Goal: Answer question/provide support: Share knowledge or assist other users

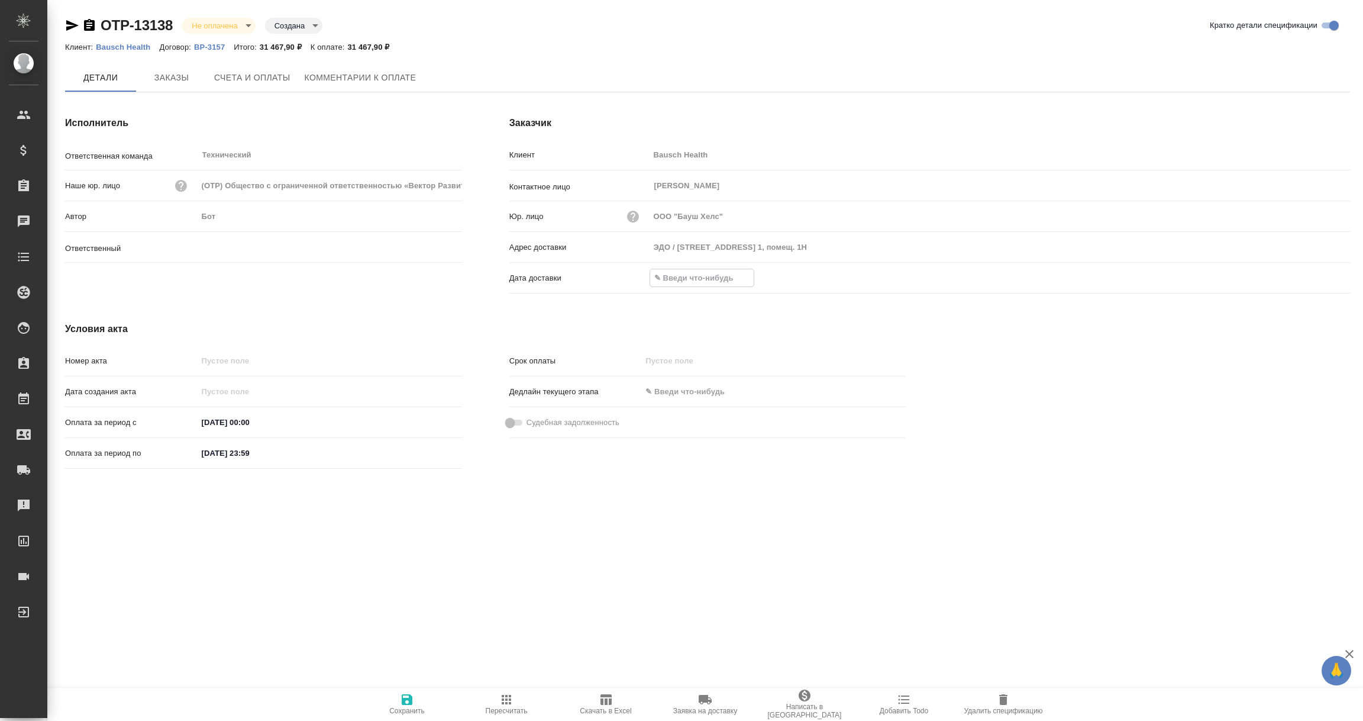
click at [685, 276] on input "text" at bounding box center [702, 277] width 104 height 17
type input "[PERSON_NAME]"
click at [1316, 276] on icon "button" at bounding box center [1316, 279] width 14 height 14
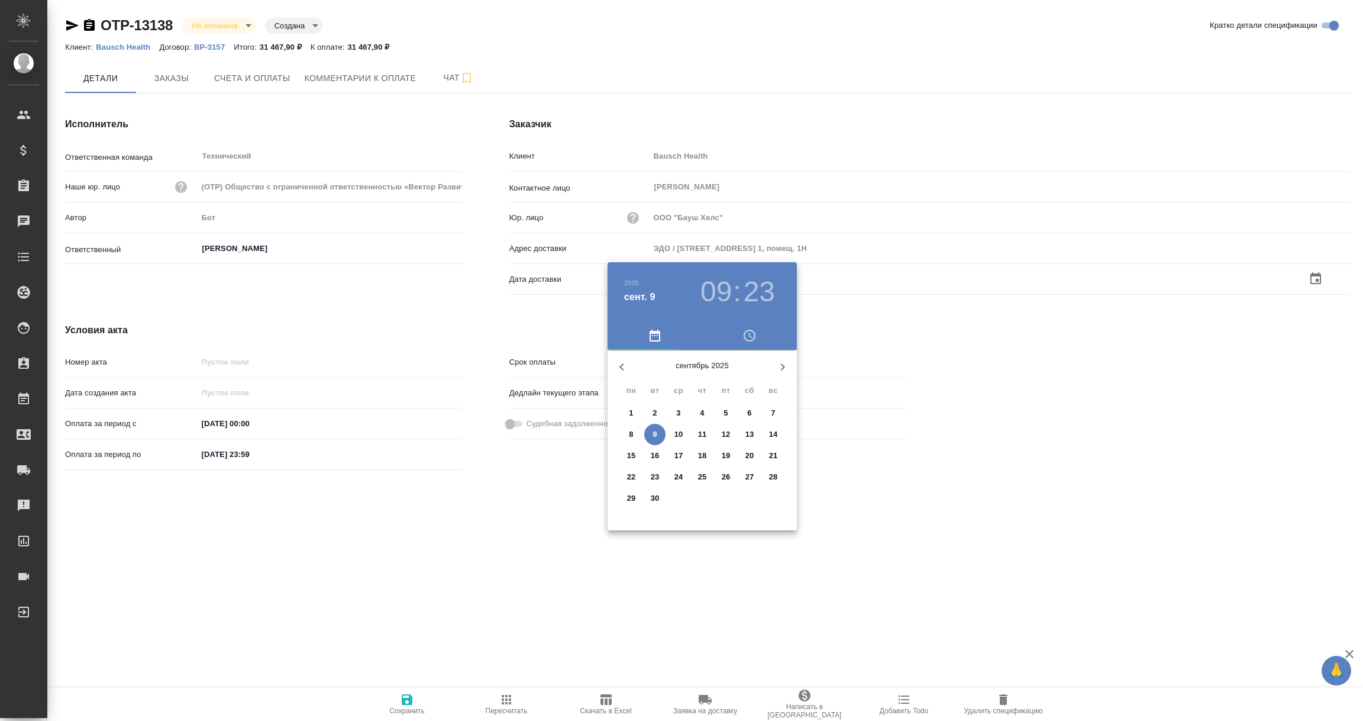
click at [653, 431] on p "9" at bounding box center [655, 434] width 4 height 12
type input "[DATE] 09:23"
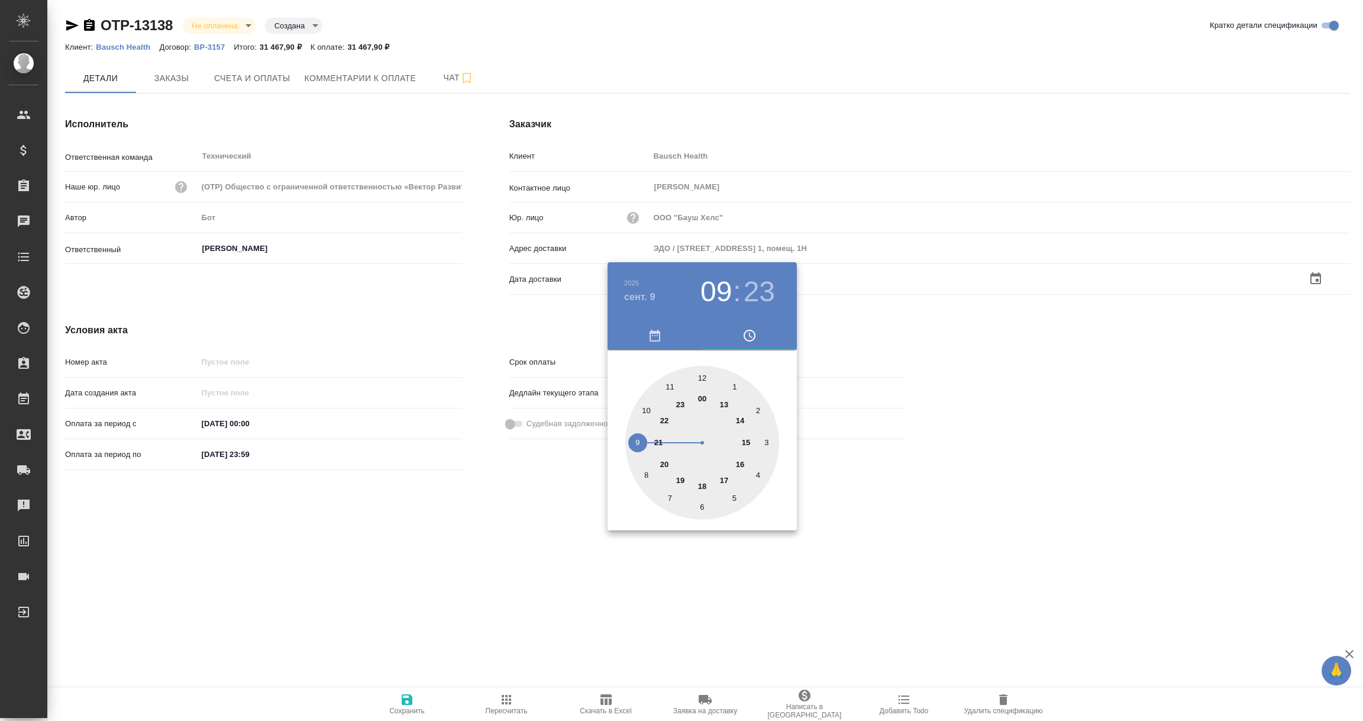
click at [488, 528] on div at bounding box center [681, 360] width 1363 height 721
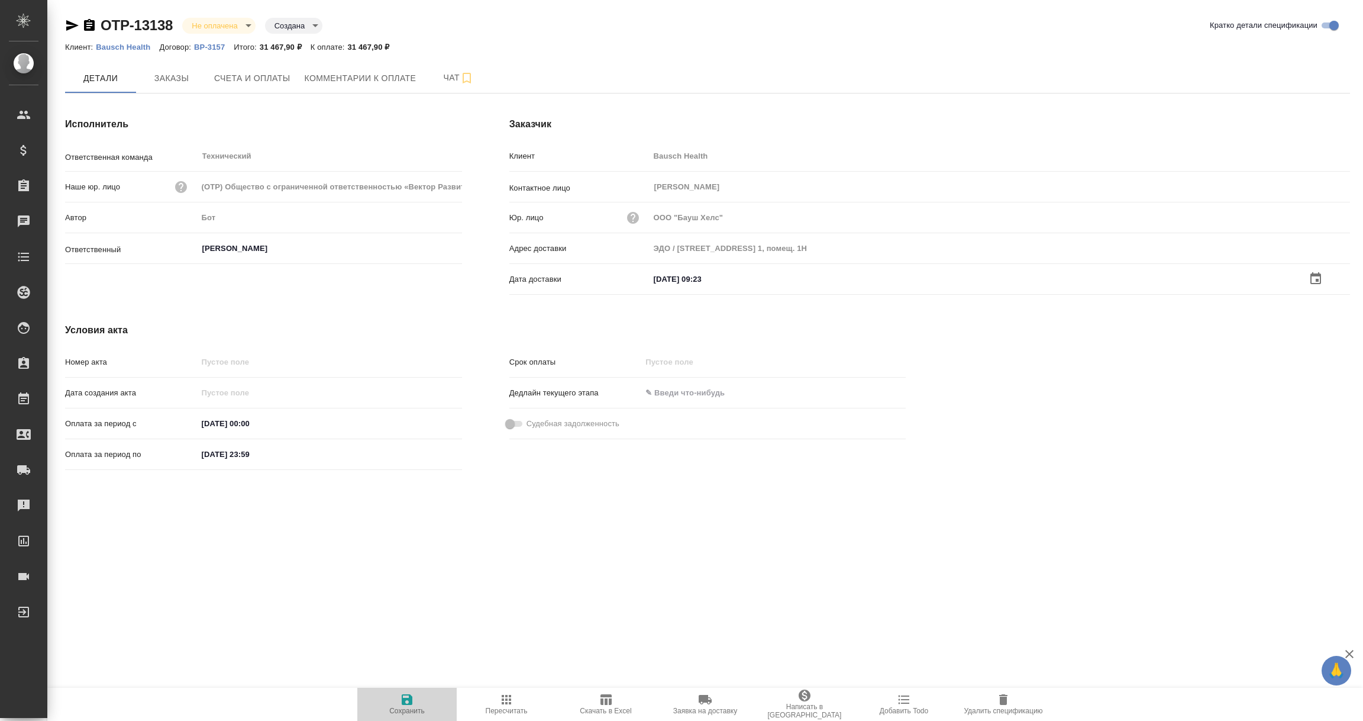
click at [408, 701] on icon "button" at bounding box center [407, 699] width 14 height 14
click at [377, 68] on button "Комментарии к оплате" at bounding box center [361, 77] width 126 height 28
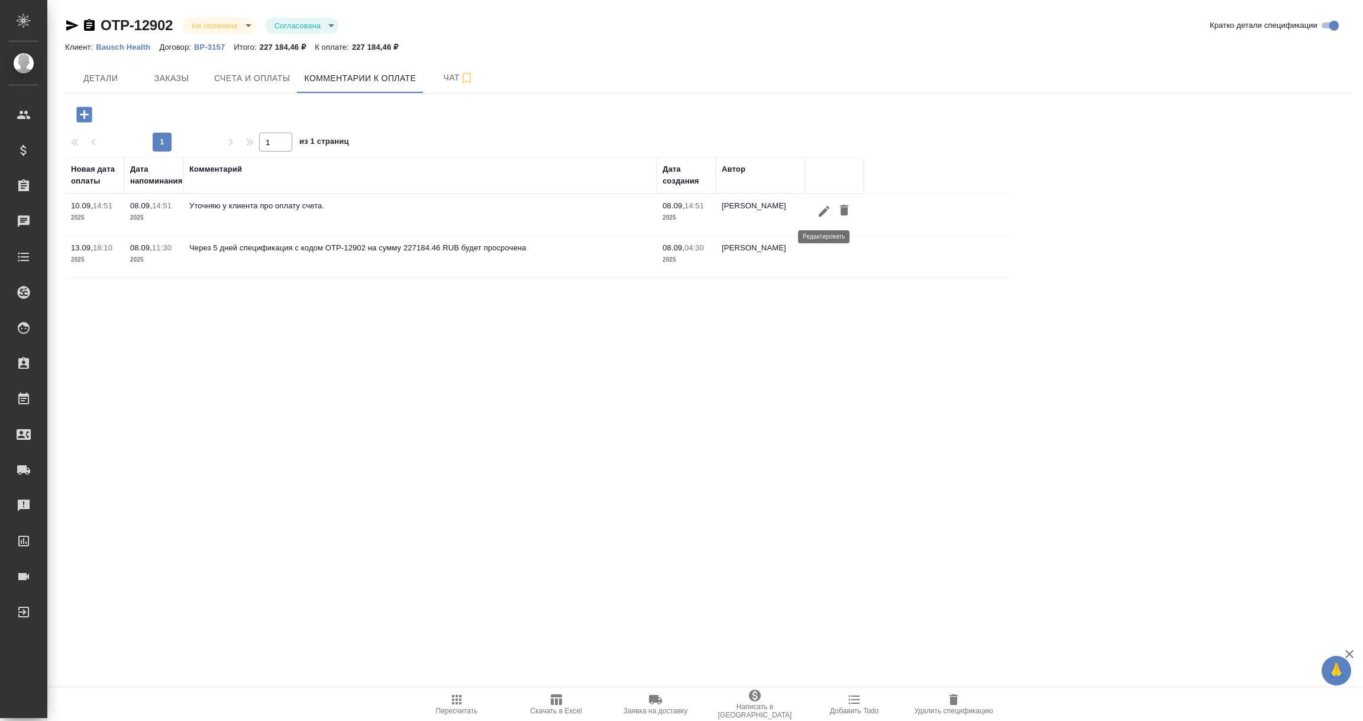
click at [823, 209] on icon "button" at bounding box center [824, 211] width 14 height 14
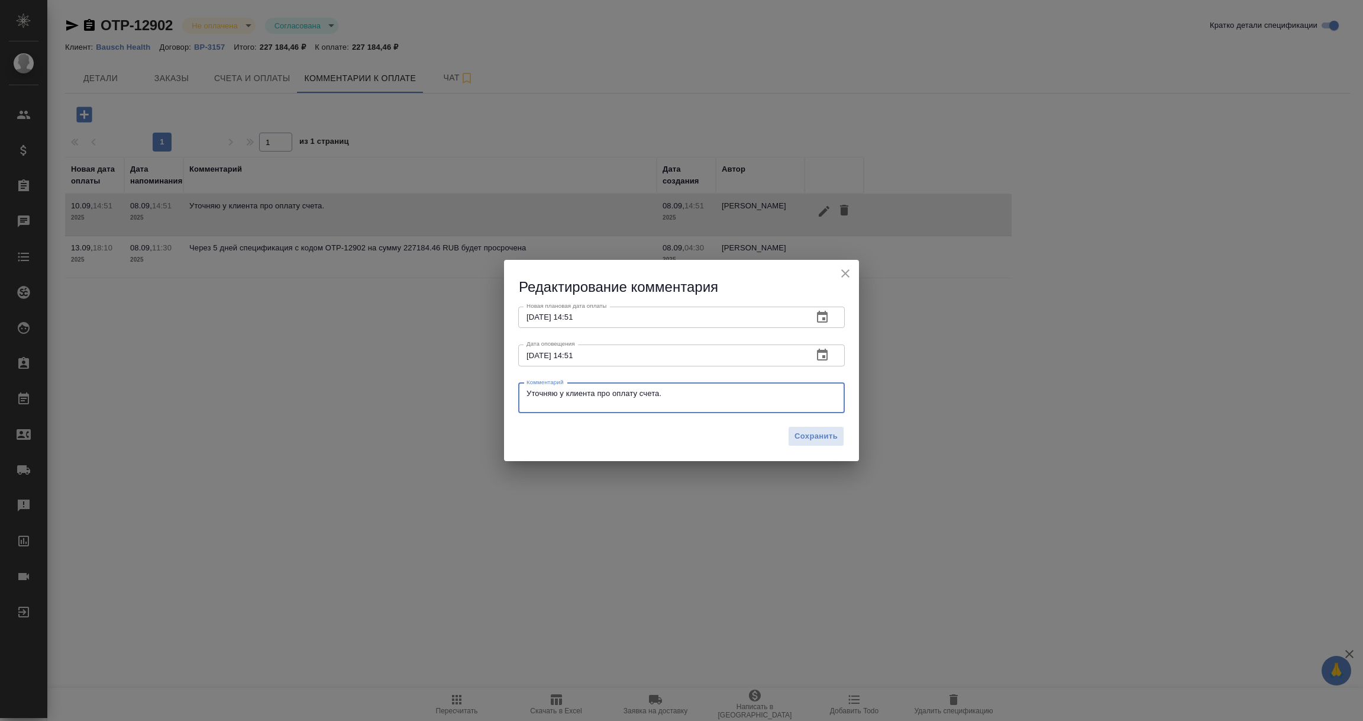
drag, startPoint x: 679, startPoint y: 395, endPoint x: 436, endPoint y: 381, distance: 243.6
click at [436, 381] on div "Редактирование комментария Новая плановая дата оплаты 10.09.2025 14:51 Новая пл…" at bounding box center [681, 360] width 1363 height 721
paste textarea "Екатерина, добрый день. Оплата запланирована на сегодня. Best regards, Aleksand…"
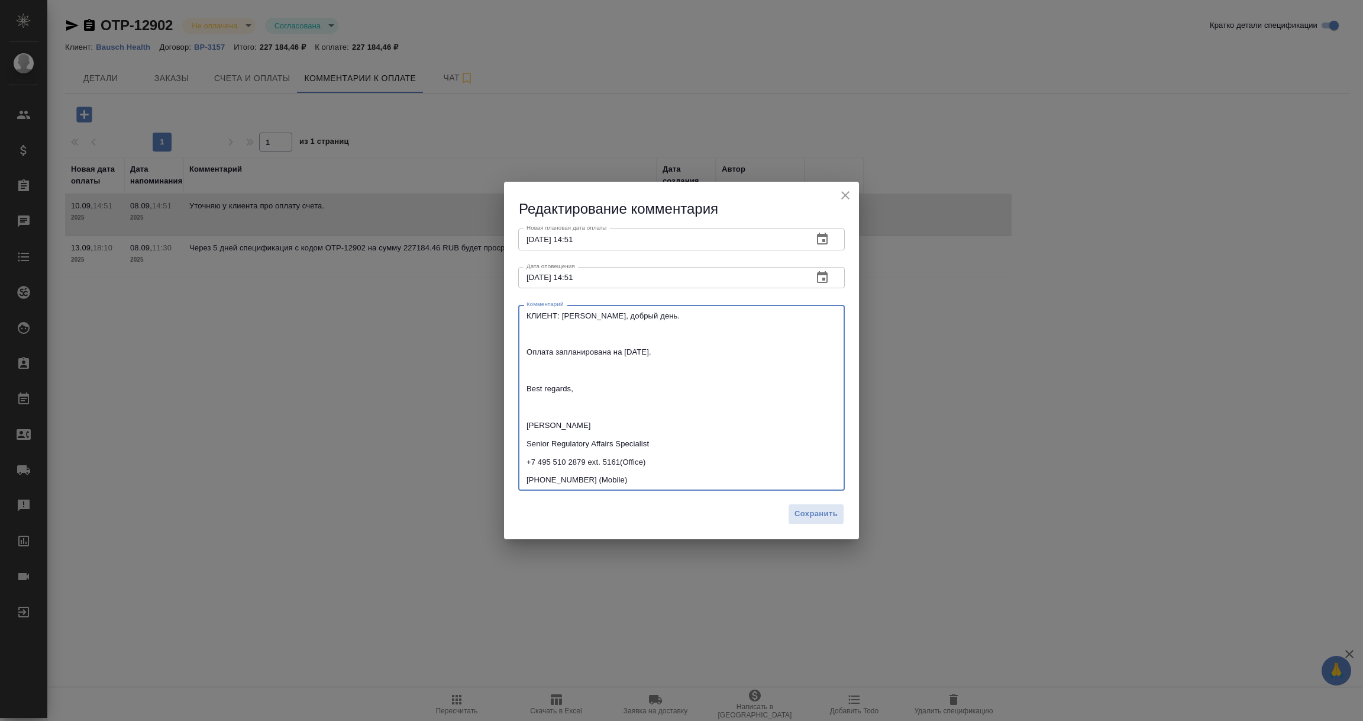
click at [652, 354] on textarea "КЛИЕНТ: Екатерина, добрый день. Оплата запланирована на сегодня. Best regards, …" at bounding box center [682, 397] width 310 height 173
type textarea "КЛИЕНТ: Екатерина, добрый день. Оплата запланирована на сегодня - 09.09. Best r…"
click at [827, 516] on span "Сохранить" at bounding box center [816, 514] width 43 height 14
